Goal: Task Accomplishment & Management: Manage account settings

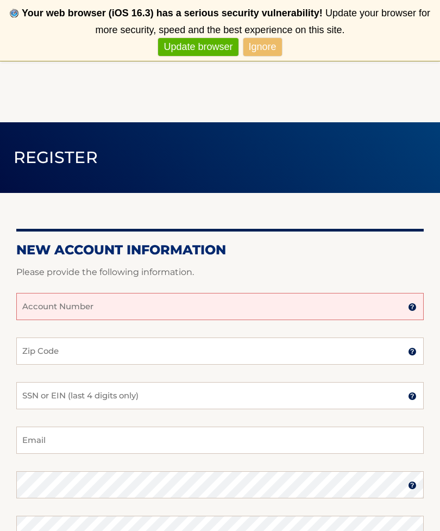
click at [127, 311] on input "Account Number" at bounding box center [220, 306] width 408 height 27
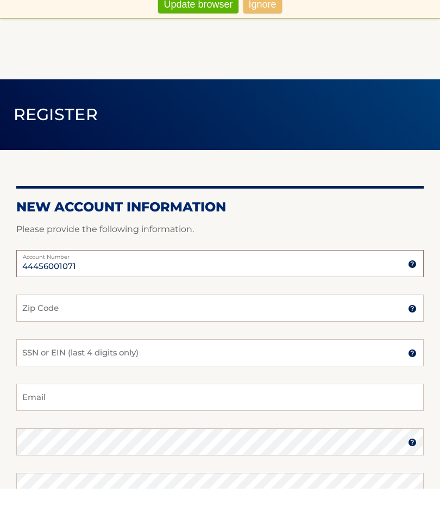
type input "44456001071"
click at [96, 338] on input "Zip Code" at bounding box center [220, 351] width 408 height 27
type input "14617"
click at [154, 382] on input "SSN or EIN (last 4 digits only)" at bounding box center [220, 395] width 408 height 27
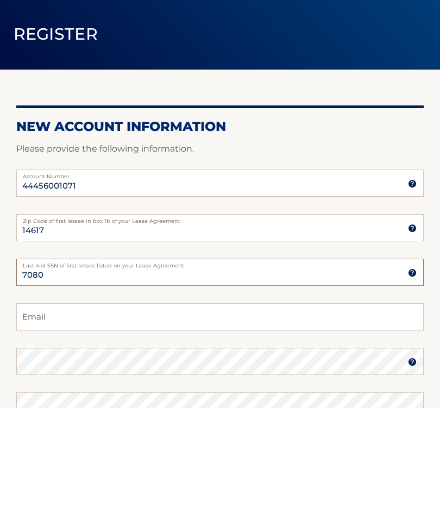
type input "7080"
click at [103, 427] on input "Email" at bounding box center [220, 440] width 408 height 27
type input "starsky911@hotmail.com"
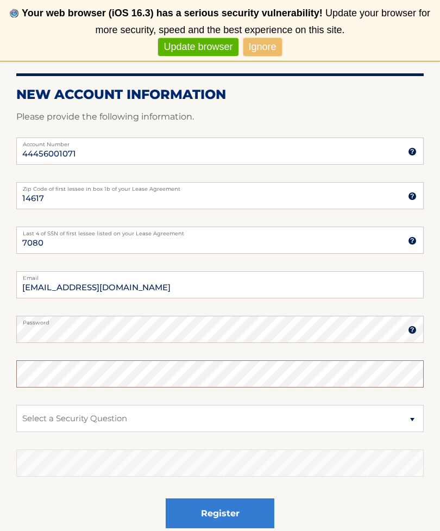
scroll to position [194, 0]
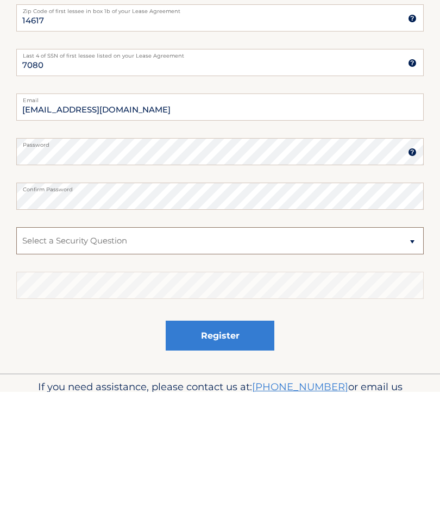
click at [154, 366] on select "Select a Security Question What was the name of your elementary school? What is…" at bounding box center [220, 379] width 408 height 27
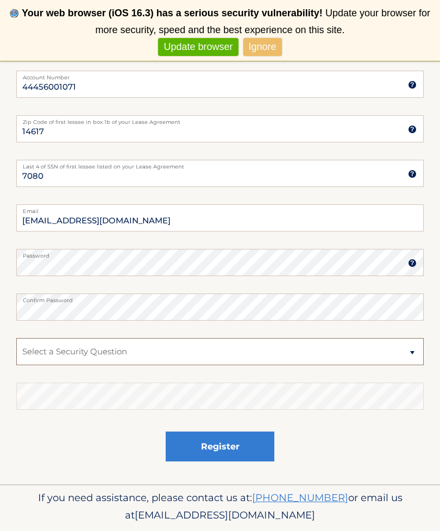
select select "2"
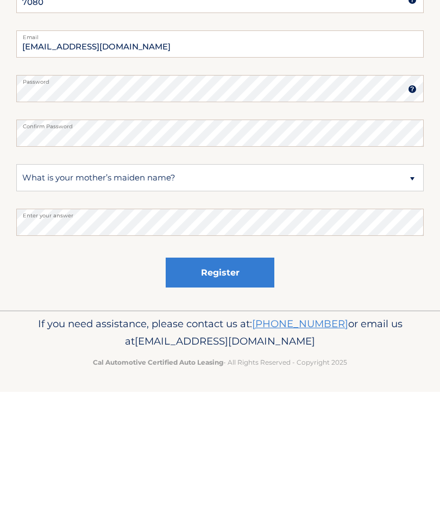
click at [223, 397] on button "Register" at bounding box center [220, 412] width 109 height 30
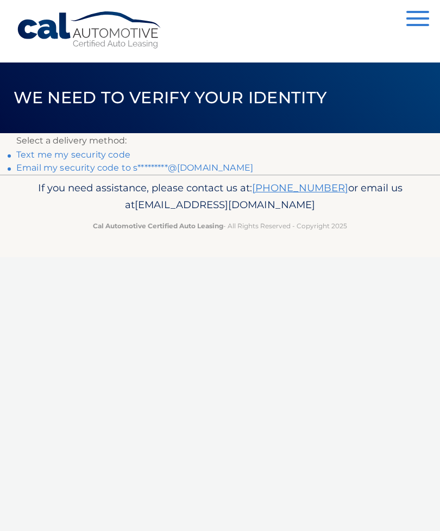
click at [94, 157] on link "Text me my security code" at bounding box center [73, 155] width 114 height 10
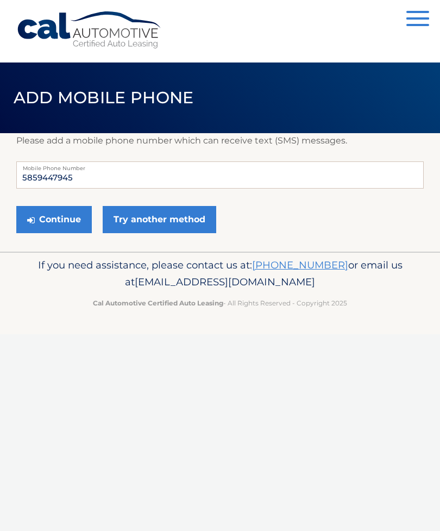
click at [67, 217] on button "Continue" at bounding box center [54, 219] width 76 height 27
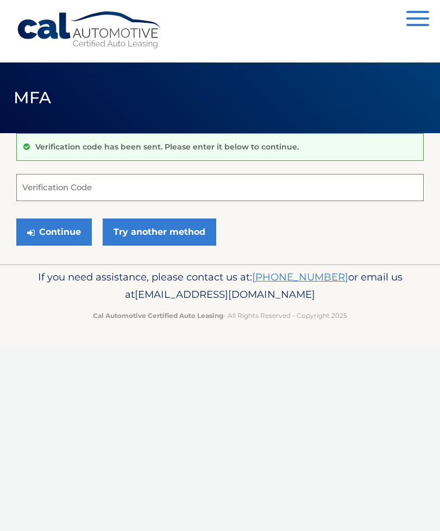
click at [70, 194] on input "Verification Code" at bounding box center [220, 187] width 408 height 27
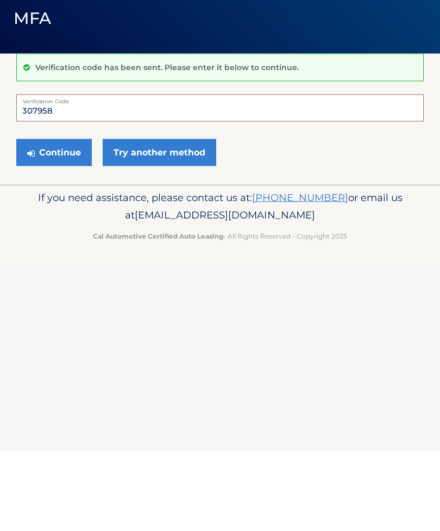
type input "307958"
click at [61, 219] on button "Continue" at bounding box center [54, 232] width 76 height 27
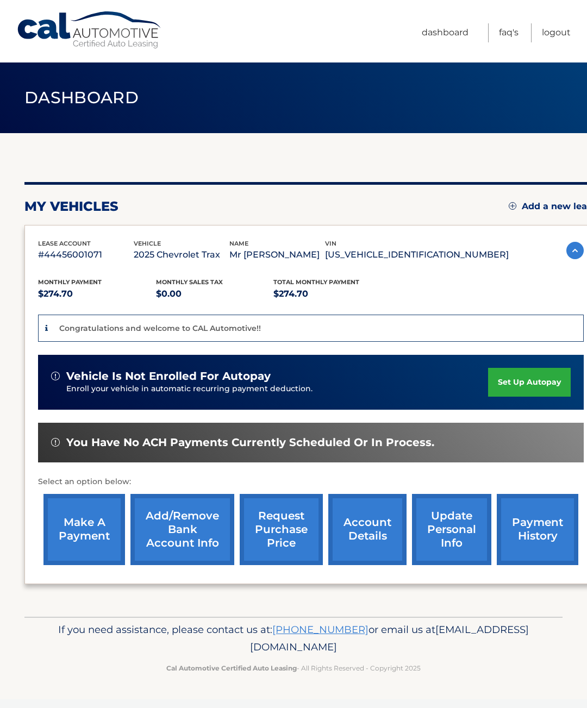
click at [529, 395] on link "set up autopay" at bounding box center [529, 382] width 83 height 29
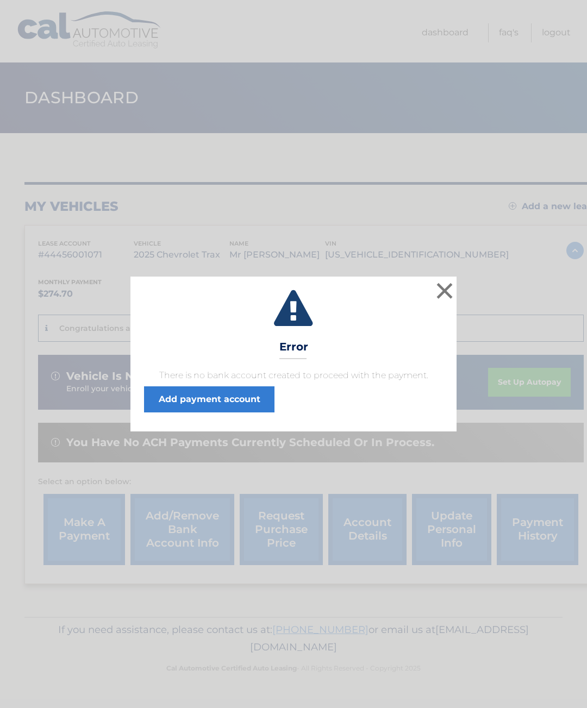
click at [207, 402] on link "Add payment account" at bounding box center [209, 400] width 130 height 26
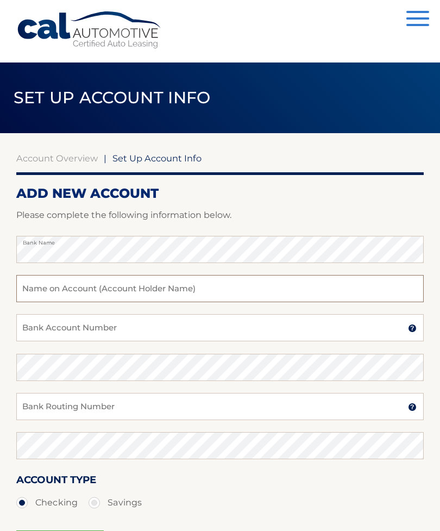
click at [94, 294] on input "text" at bounding box center [220, 288] width 408 height 27
type input "Terri M Starsky"
click at [115, 330] on input "Bank Account Number" at bounding box center [220, 327] width 408 height 27
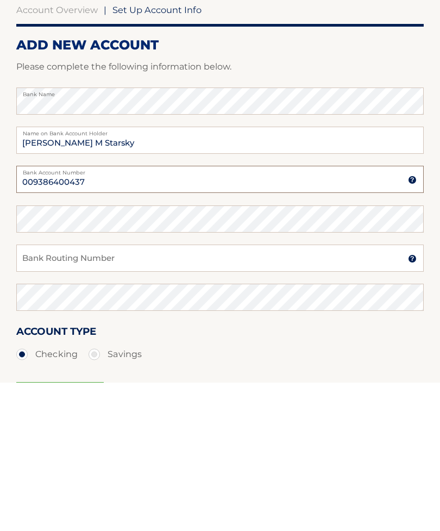
type input "009386400437"
click at [97, 393] on input "Bank Routing Number" at bounding box center [220, 406] width 408 height 27
type input "021000322"
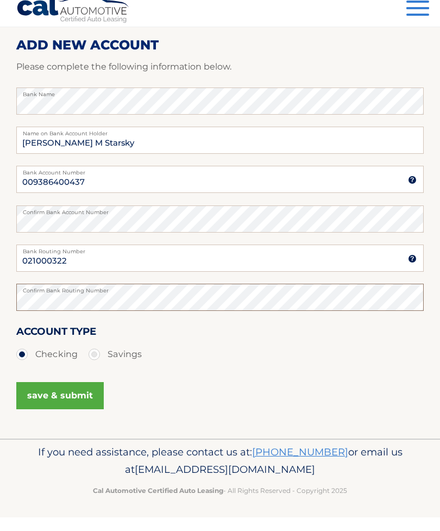
scroll to position [137, 0]
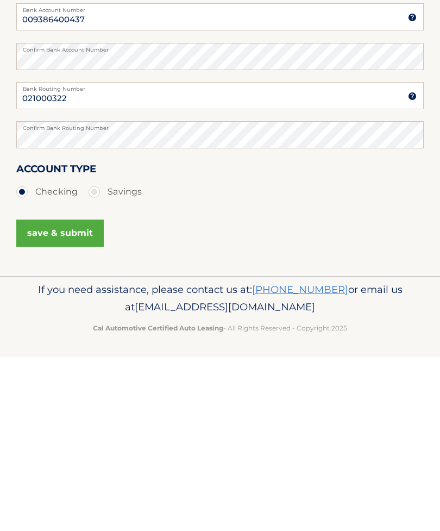
click at [60, 394] on button "save & submit" at bounding box center [60, 407] width 88 height 27
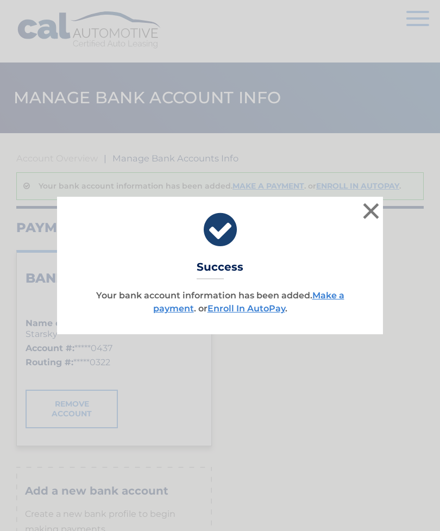
click at [250, 313] on link "Enroll In AutoPay" at bounding box center [247, 308] width 78 height 10
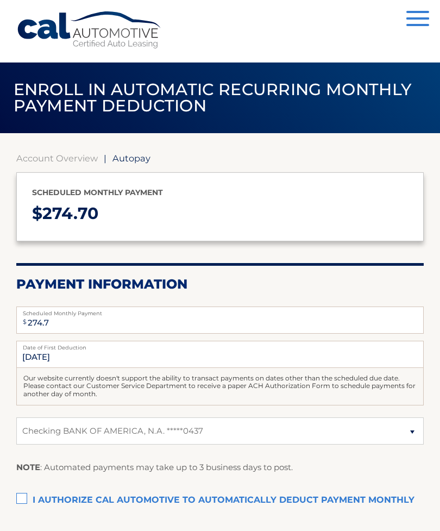
select select "MDc2MjRmNGMtZDExMi00OWNiLWEyMTQtYzc3ZWU0M2Q2NTM1"
click at [27, 498] on label "I authorize cal automotive to automatically deduct payment monthly This checkbo…" at bounding box center [220, 501] width 408 height 22
click at [0, 0] on input "I authorize cal automotive to automatically deduct payment monthly This checkbo…" at bounding box center [0, 0] width 0 height 0
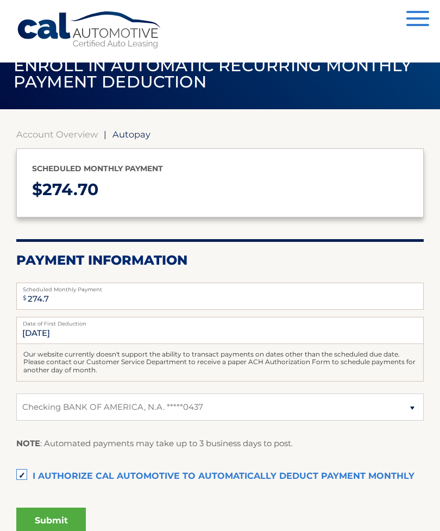
scroll to position [36, 0]
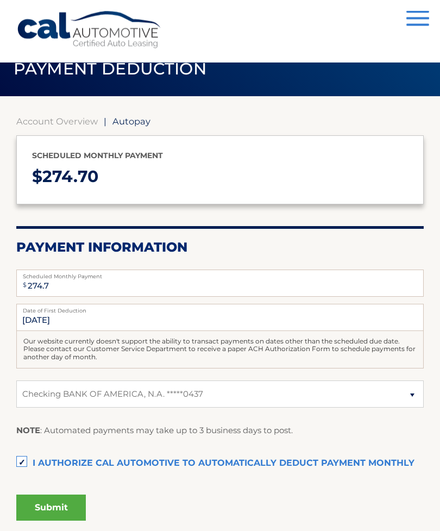
click at [51, 506] on button "Submit" at bounding box center [51, 508] width 70 height 26
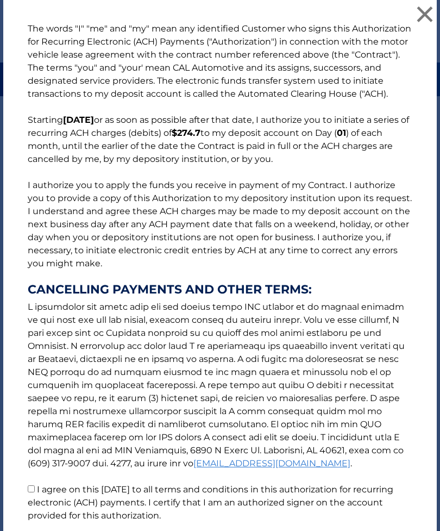
click at [34, 486] on input "I agree on this [DATE] to all terms and conditions in this authorization for re…" at bounding box center [31, 489] width 7 height 7
checkbox input "true"
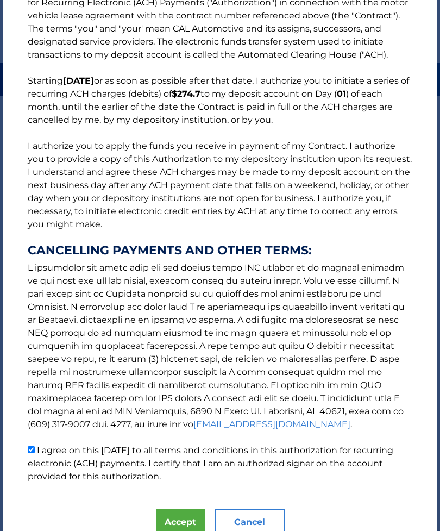
scroll to position [46, 0]
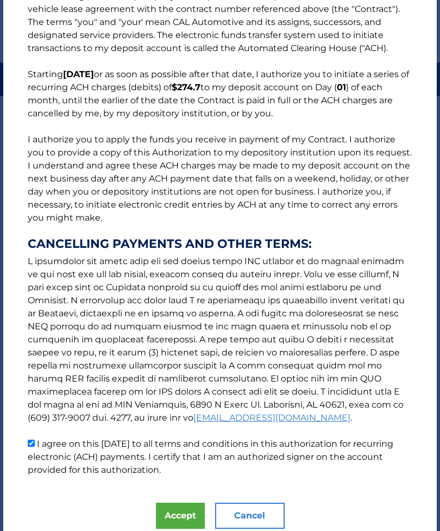
click at [179, 520] on button "Accept" at bounding box center [180, 516] width 49 height 26
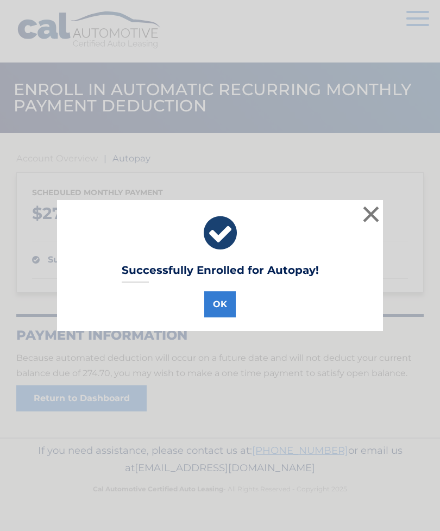
click at [214, 302] on button "OK" at bounding box center [220, 304] width 32 height 26
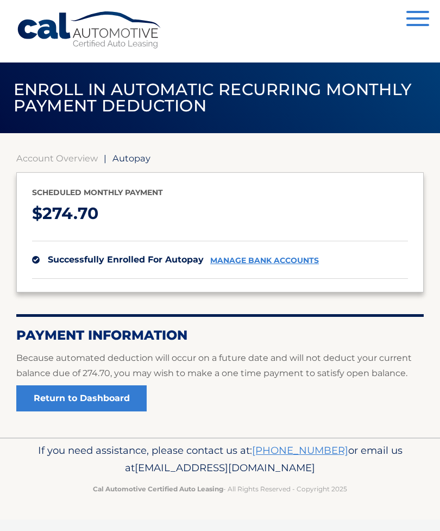
click at [421, 21] on button "Menu" at bounding box center [418, 20] width 23 height 18
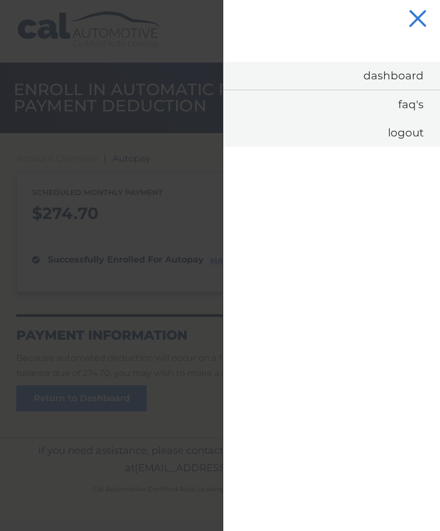
click at [411, 144] on link "Logout" at bounding box center [331, 133] width 217 height 28
